Goal: Navigation & Orientation: Find specific page/section

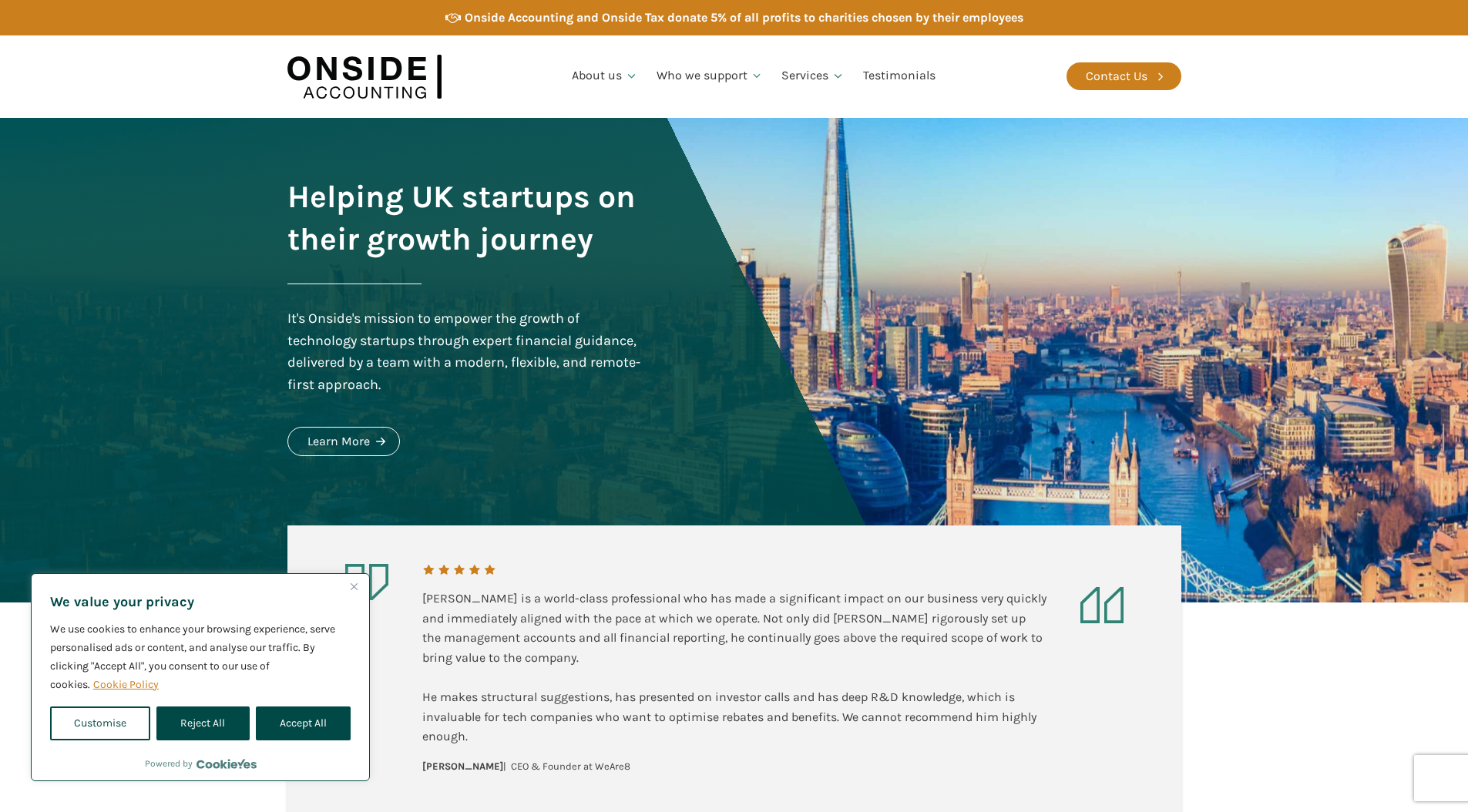
click at [128, 687] on link "Cookie Policy" at bounding box center [126, 684] width 67 height 14
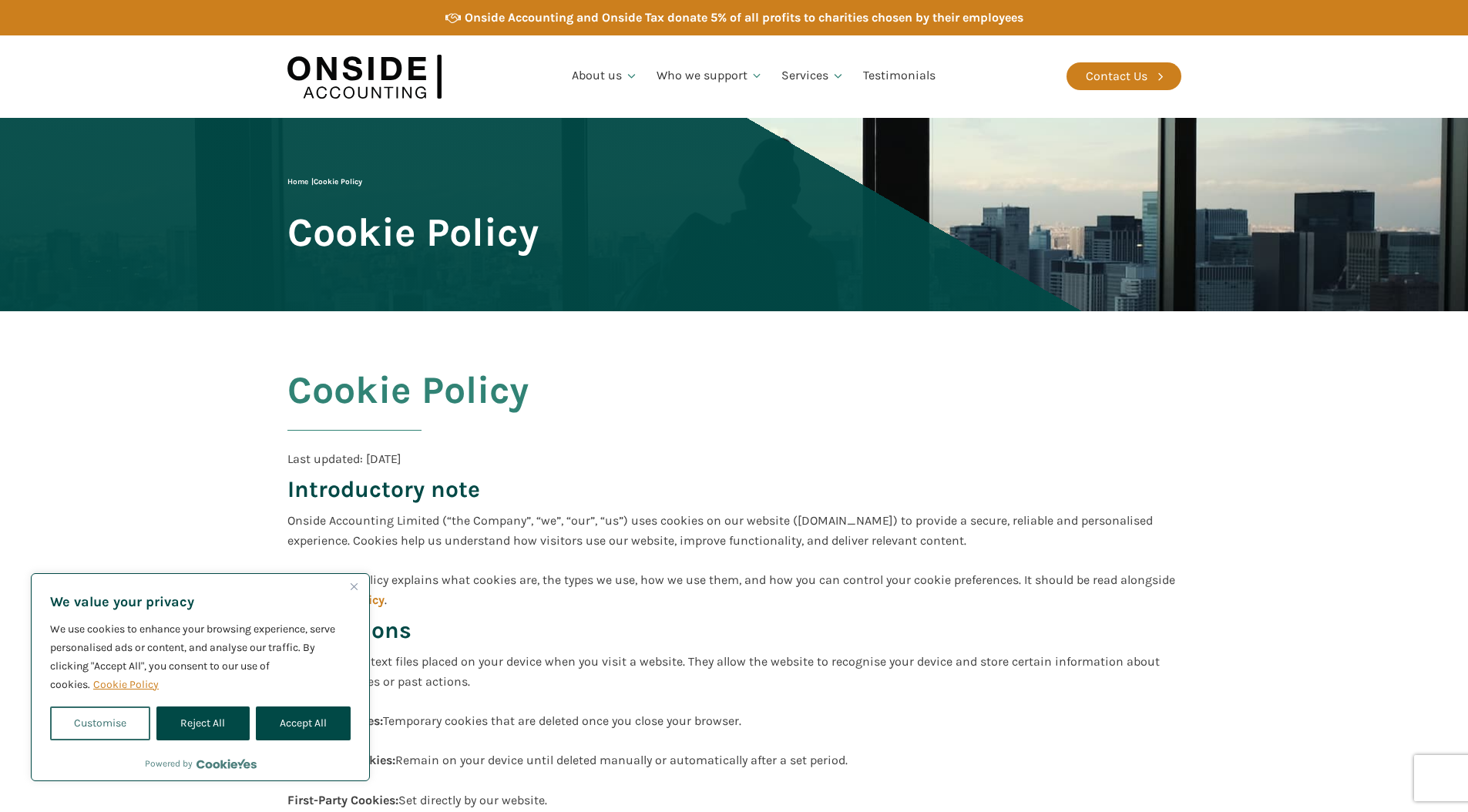
click at [123, 714] on button "Customise" at bounding box center [100, 723] width 100 height 34
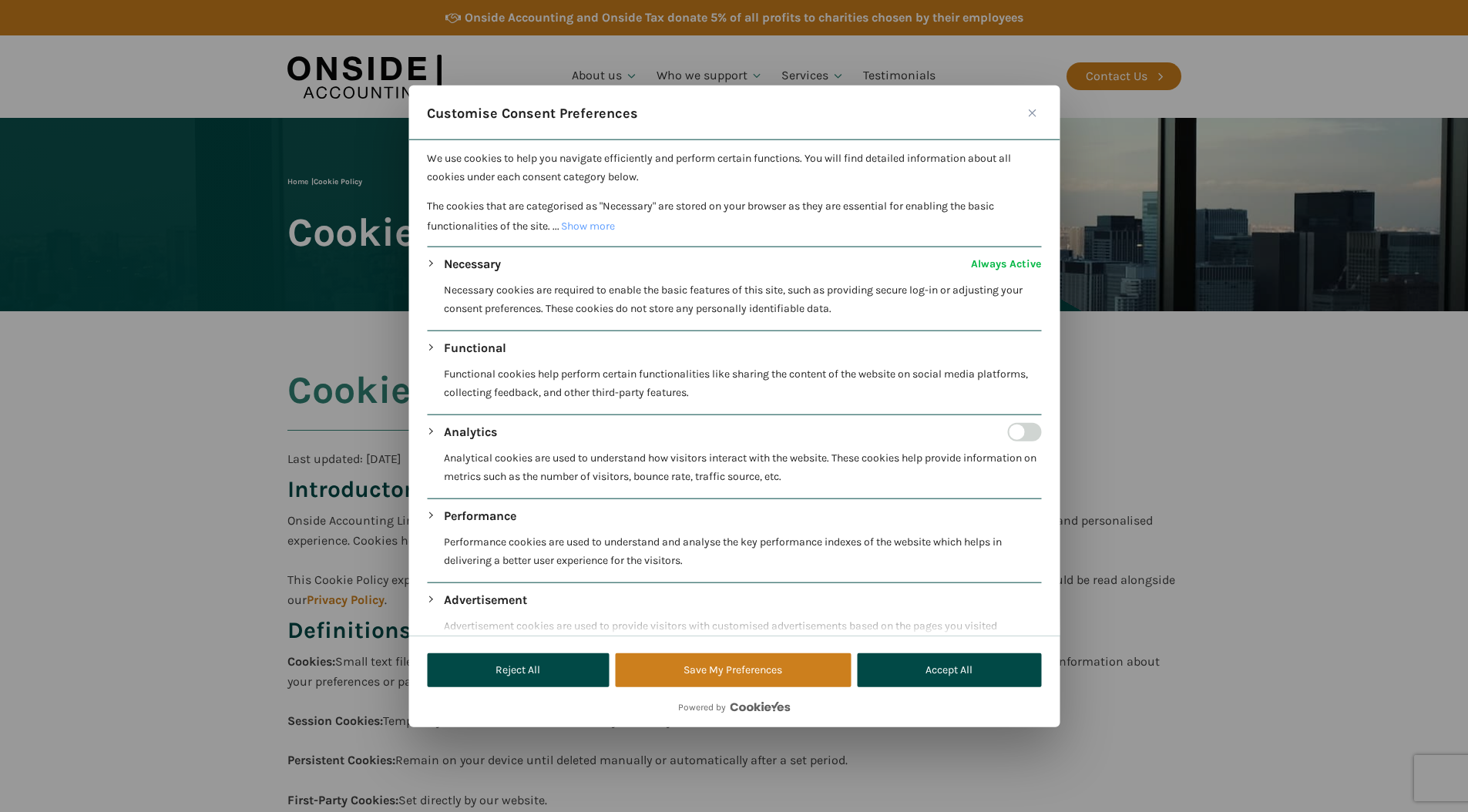
click at [1007, 437] on input "Enable Analytics" at bounding box center [1024, 432] width 34 height 19
click at [1011, 434] on input "Disable Analytics" at bounding box center [1024, 432] width 34 height 19
checkbox input "false"
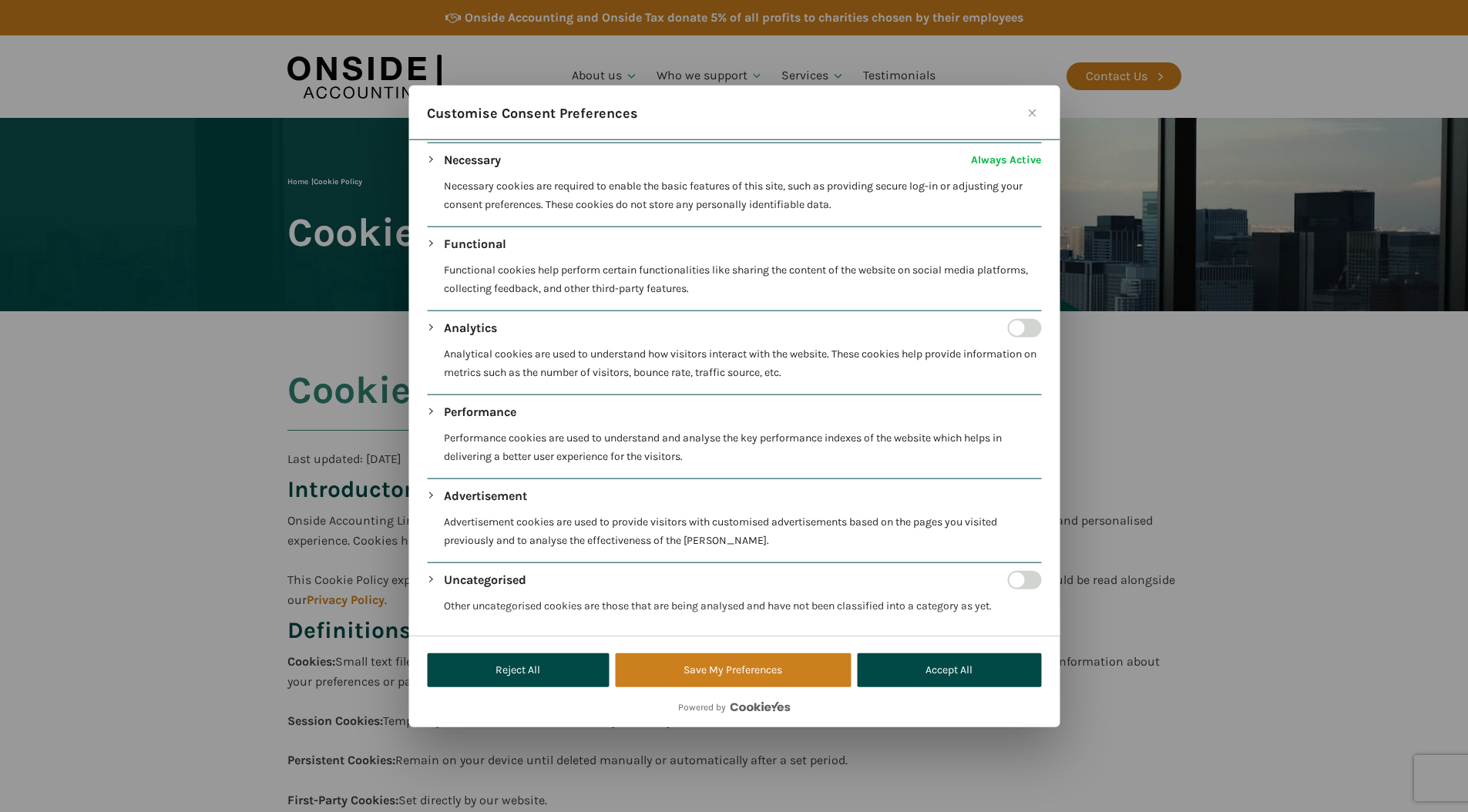
click at [1016, 581] on input "Enable Uncategorised" at bounding box center [1024, 580] width 34 height 19
click at [1016, 581] on input "Disable Uncategorised" at bounding box center [1024, 580] width 34 height 19
checkbox input "false"
click at [430, 398] on div "Necessary Always Active Necessary cookies are required to enable the basic feat…" at bounding box center [734, 390] width 615 height 477
click at [434, 408] on div "Performance Performance cookies are used to understand and analyse the key perf…" at bounding box center [734, 440] width 615 height 76
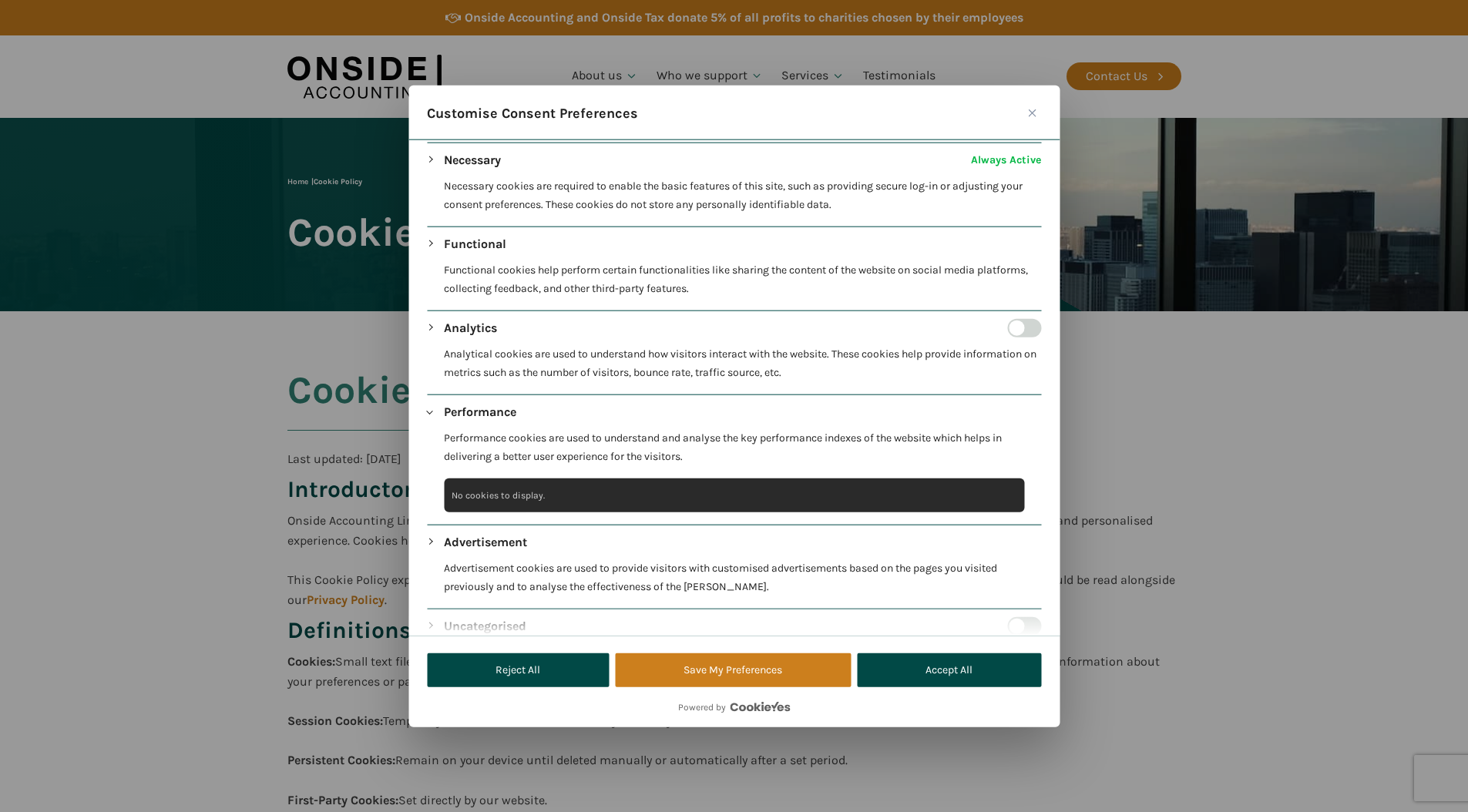
click at [432, 539] on div "Advertisement Advertisement cookies are used to provide visitors with customise…" at bounding box center [734, 571] width 615 height 76
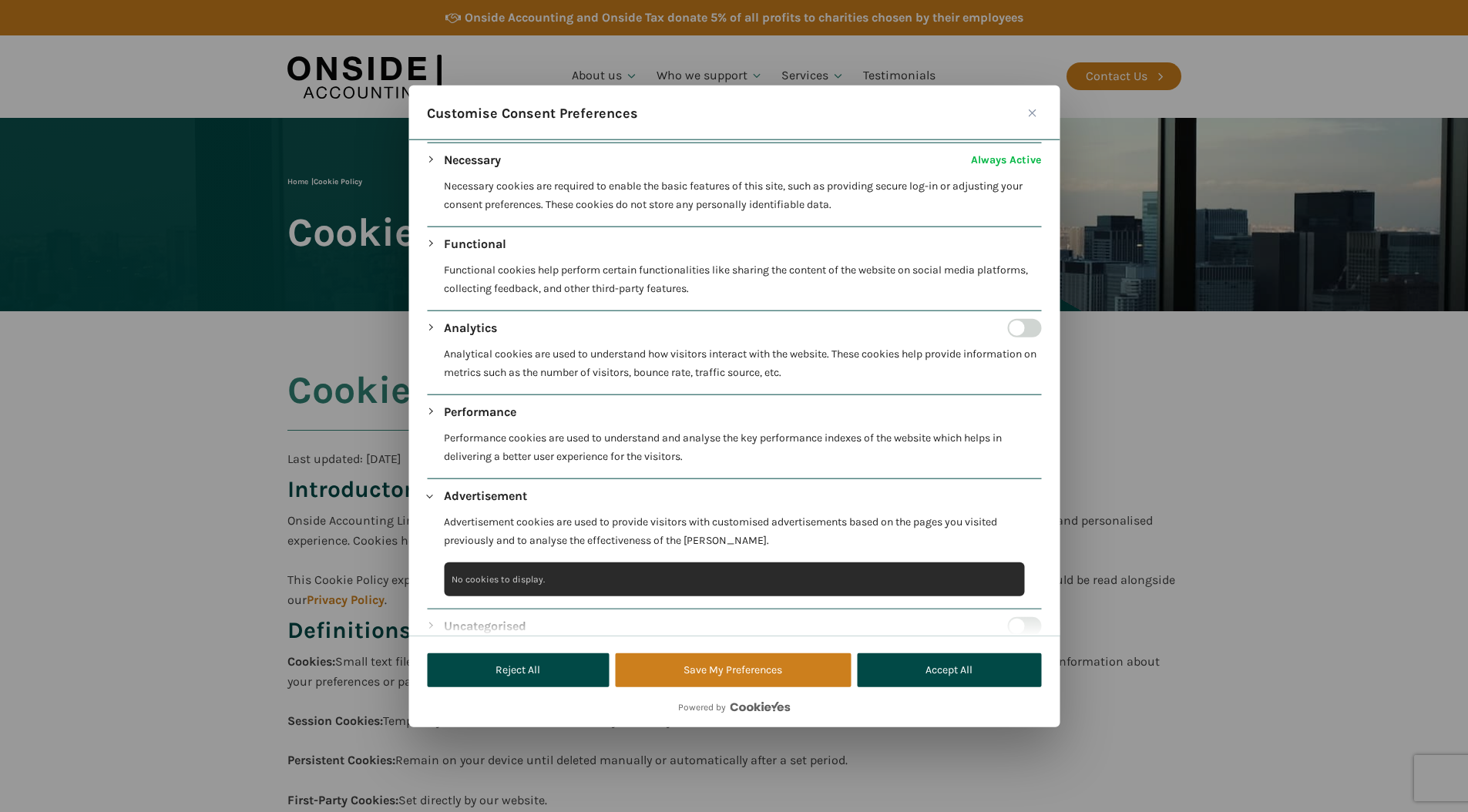
scroll to position [150, 0]
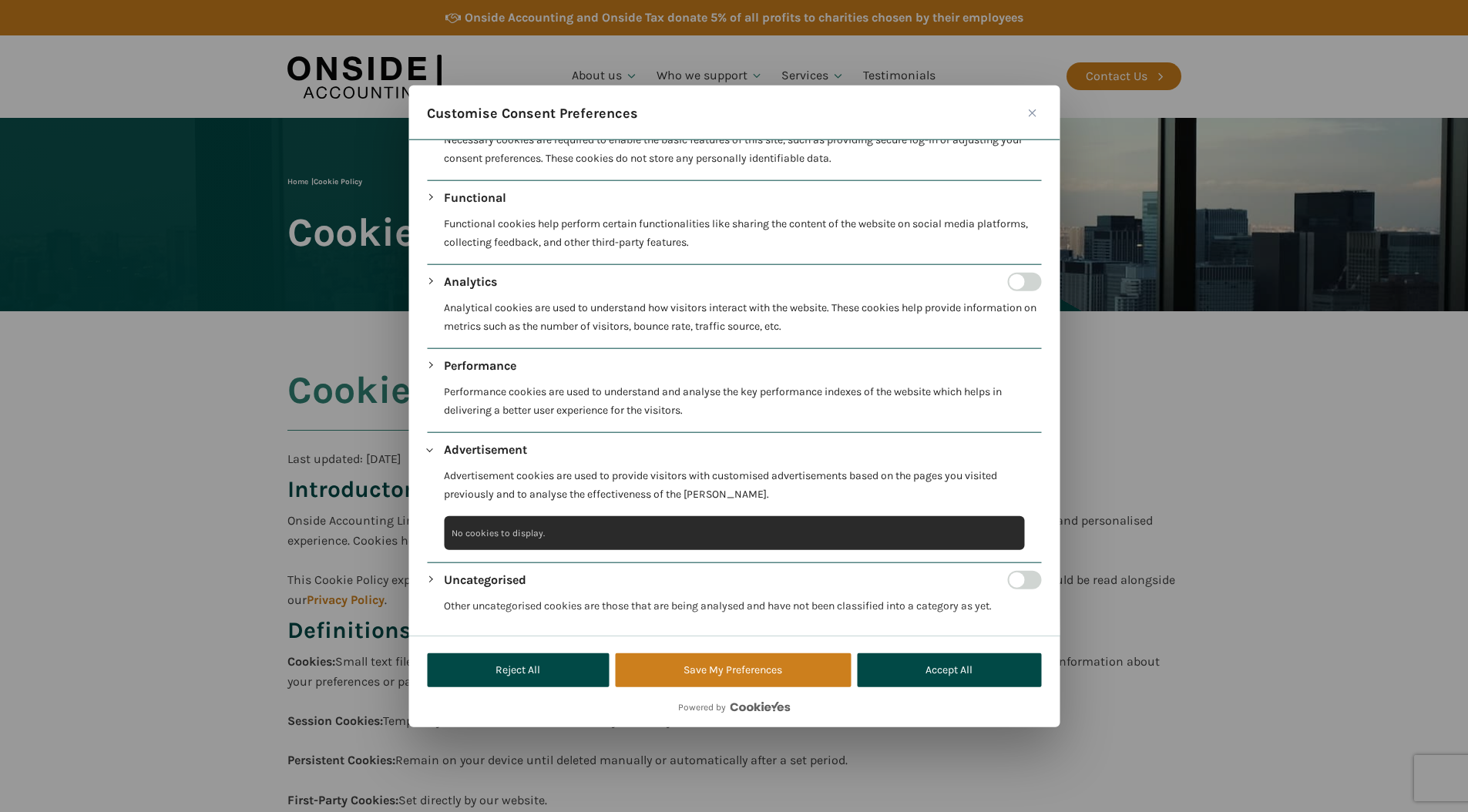
click at [431, 574] on div "Uncategorised Other uncategorised cookies are those that are being analysed and…" at bounding box center [734, 599] width 615 height 57
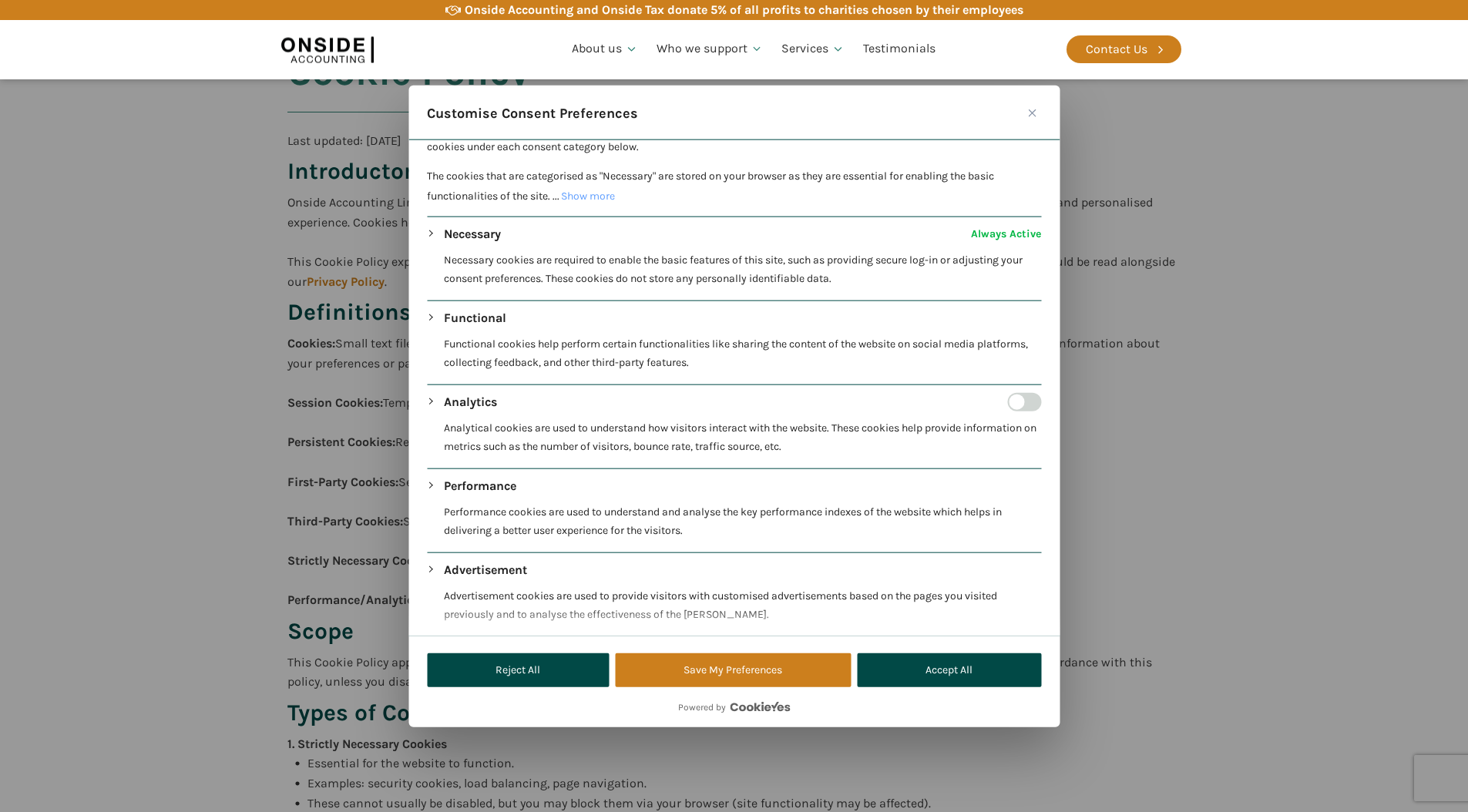
scroll to position [0, 0]
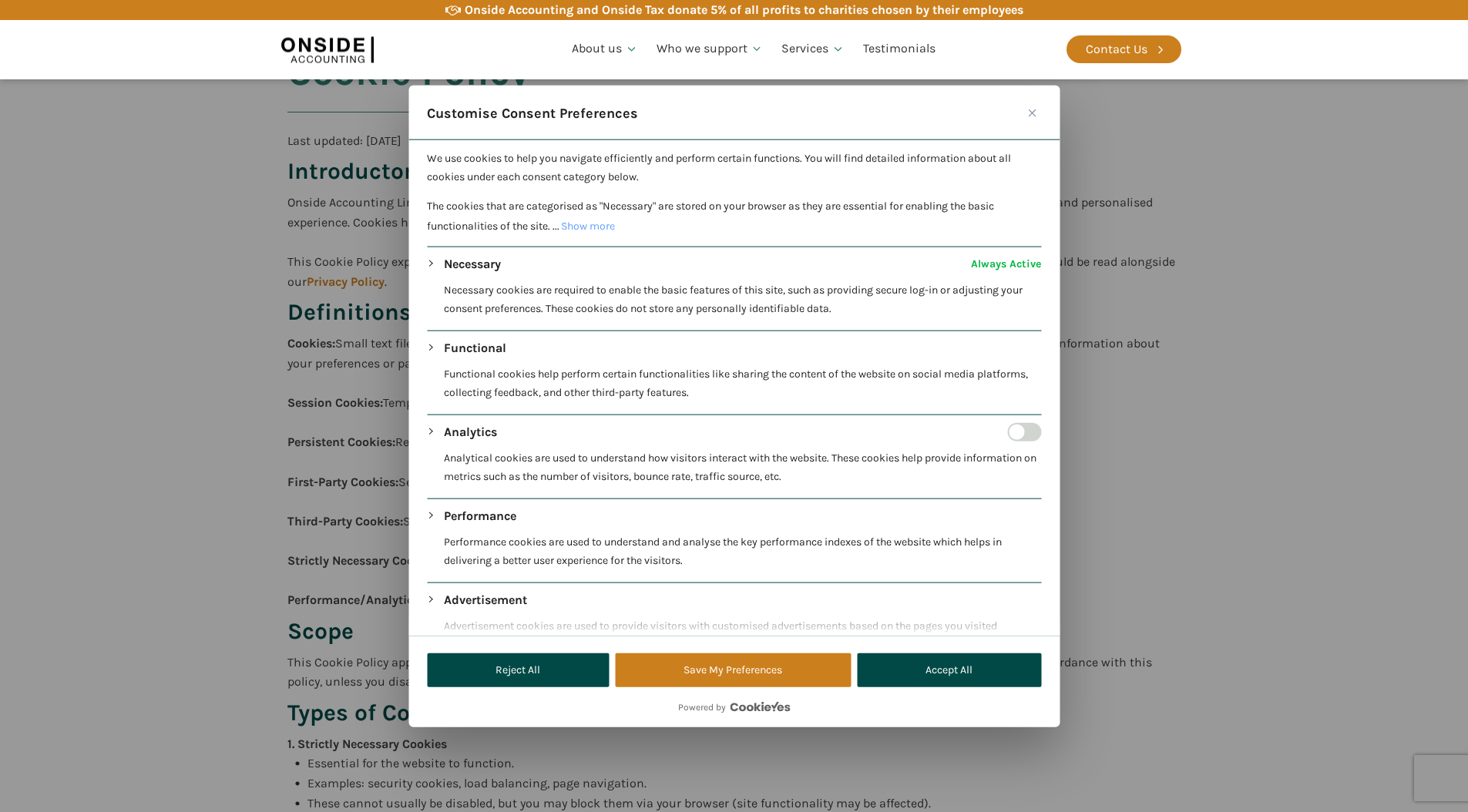
click at [427, 423] on icon "Customise Consent Preferences" at bounding box center [427, 423] width 0 height 0
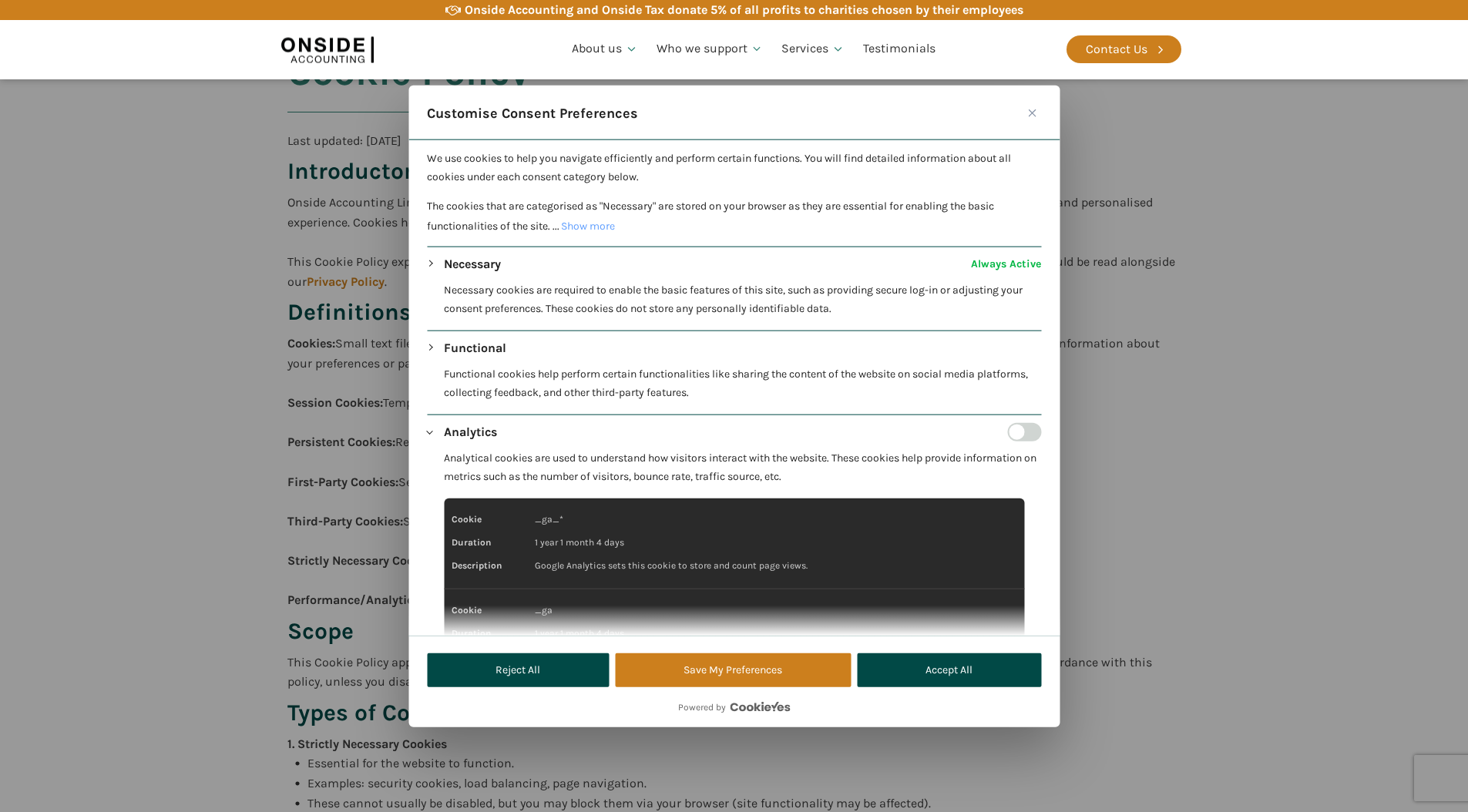
scroll to position [216, 0]
